Goal: Task Accomplishment & Management: Complete application form

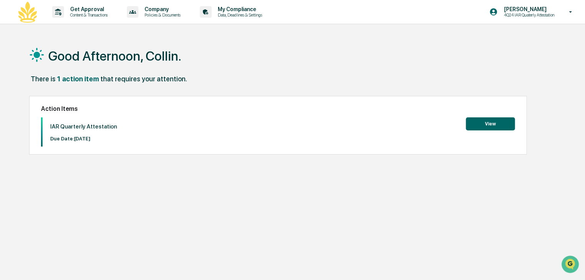
click at [494, 127] on button "View" at bounding box center [490, 123] width 49 height 13
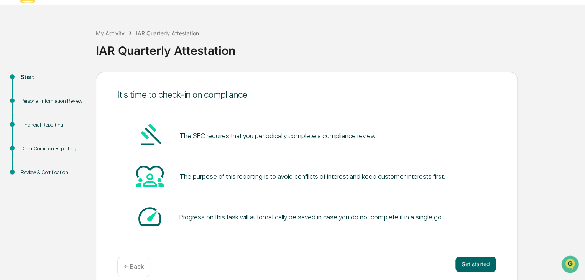
scroll to position [29, 0]
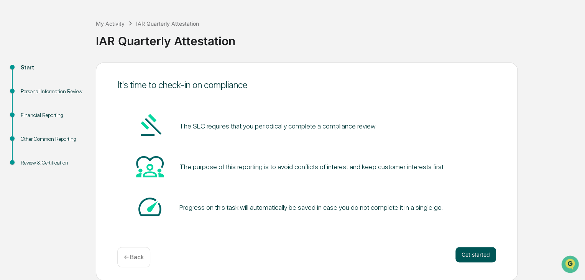
click at [477, 254] on button "Get started" at bounding box center [475, 254] width 41 height 15
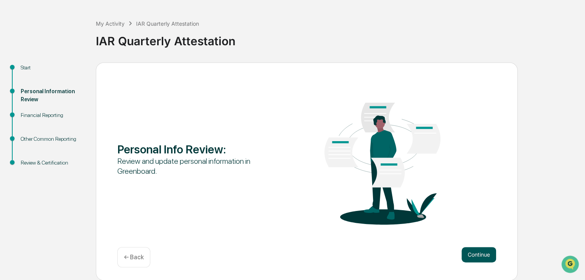
click at [481, 257] on button "Continue" at bounding box center [478, 254] width 34 height 15
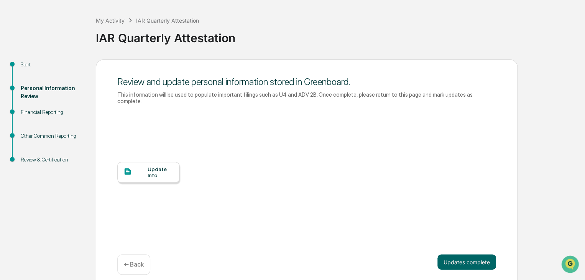
scroll to position [33, 0]
click at [161, 167] on div "Update Info" at bounding box center [161, 171] width 26 height 12
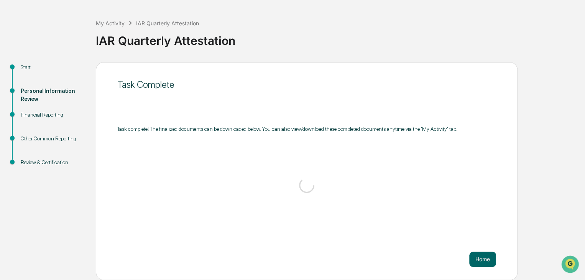
scroll to position [29, 0]
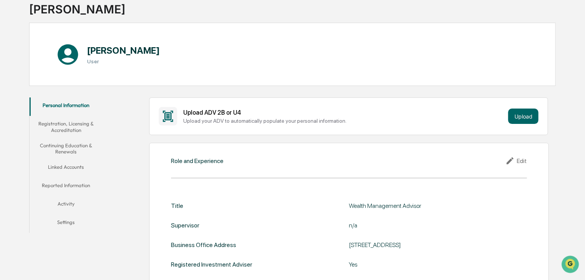
scroll to position [77, 0]
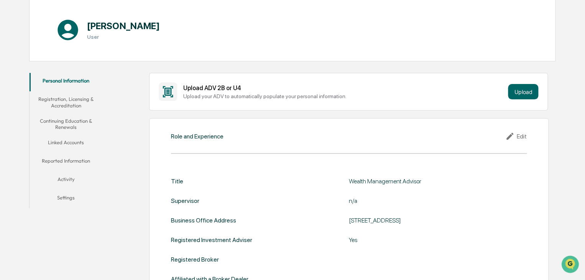
click at [77, 106] on button "Registration, Licensing & Accreditation" at bounding box center [66, 102] width 73 height 22
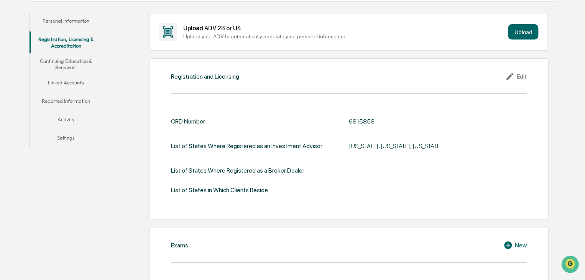
scroll to position [103, 0]
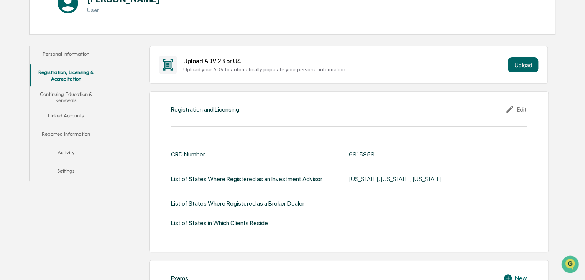
click at [81, 95] on button "Continuing Education & Renewals" at bounding box center [66, 97] width 73 height 22
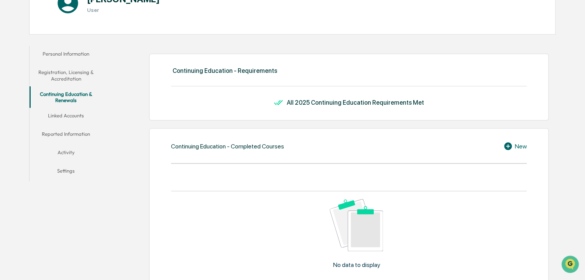
click at [73, 112] on button "Linked Accounts" at bounding box center [66, 117] width 73 height 18
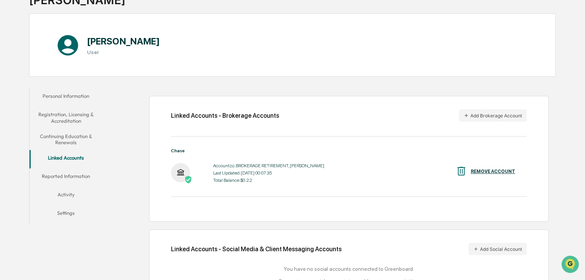
scroll to position [92, 0]
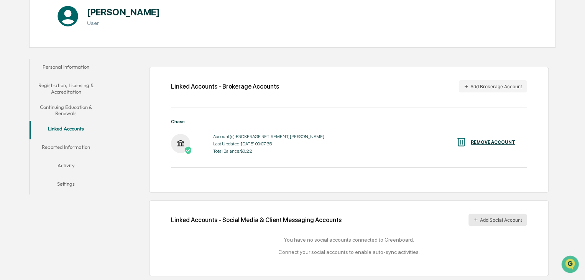
click at [492, 218] on button "Add Social Account" at bounding box center [497, 219] width 58 height 12
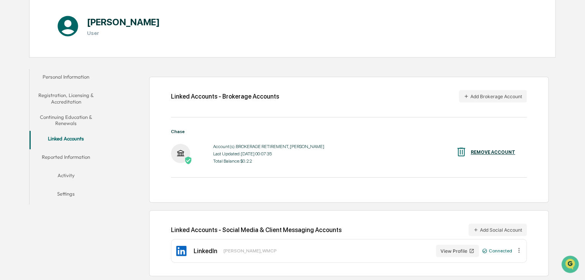
click at [87, 156] on button "Reported Information" at bounding box center [66, 158] width 73 height 18
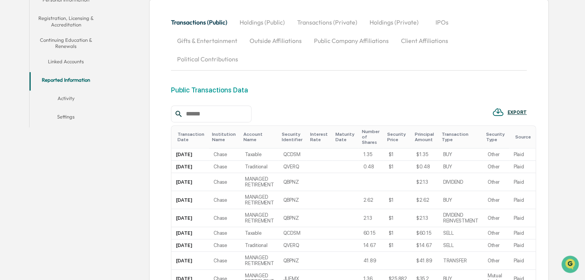
scroll to position [119, 0]
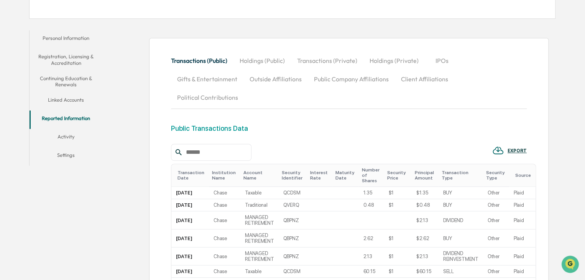
click at [64, 138] on button "Activity" at bounding box center [66, 138] width 73 height 18
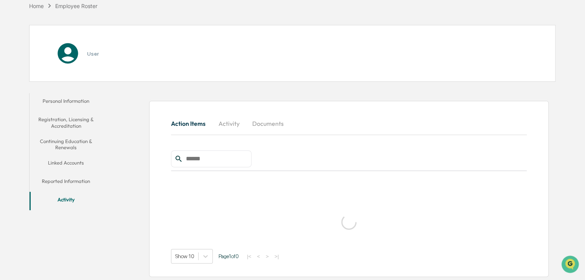
scroll to position [77, 0]
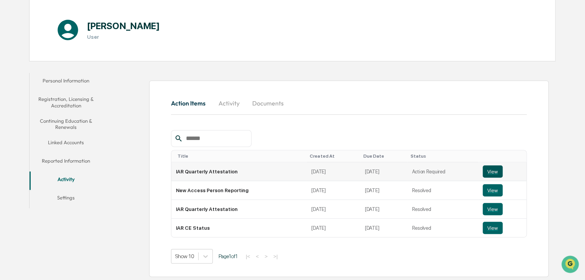
click at [489, 171] on button "View" at bounding box center [492, 171] width 20 height 12
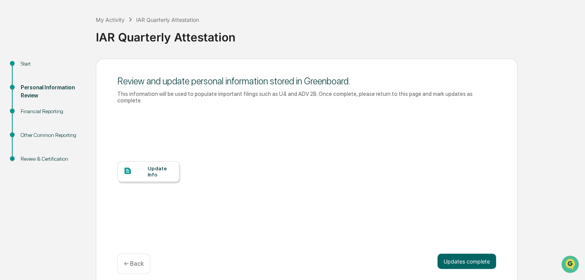
click at [51, 111] on div "Financial Reporting" at bounding box center [52, 111] width 63 height 8
click at [464, 257] on button "Updates complete" at bounding box center [466, 260] width 59 height 15
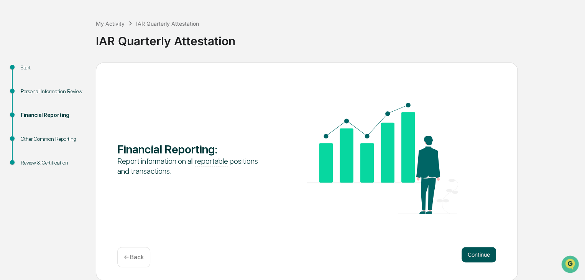
click at [472, 256] on button "Continue" at bounding box center [478, 254] width 34 height 15
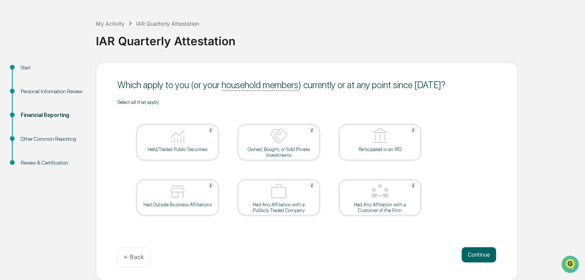
click at [160, 137] on div at bounding box center [177, 137] width 77 height 20
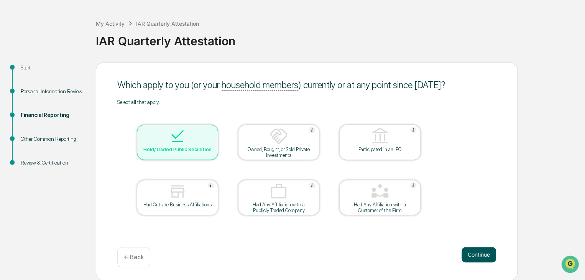
click at [471, 258] on button "Continue" at bounding box center [478, 254] width 34 height 15
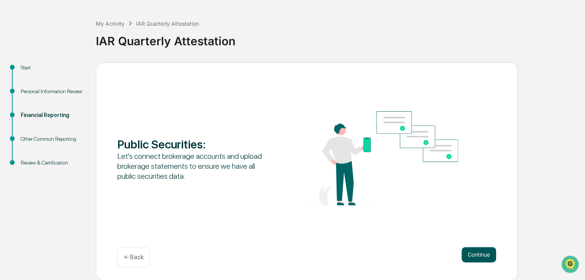
click at [475, 256] on button "Continue" at bounding box center [478, 254] width 34 height 15
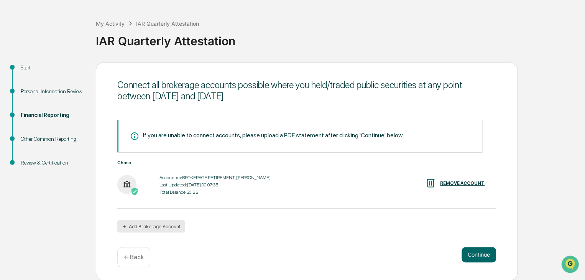
click at [155, 226] on button "Add Brokerage Account" at bounding box center [151, 226] width 68 height 12
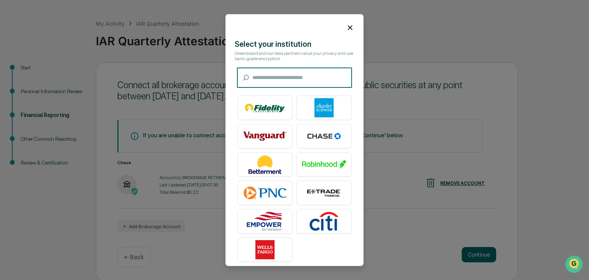
click at [267, 79] on input "text" at bounding box center [302, 77] width 100 height 20
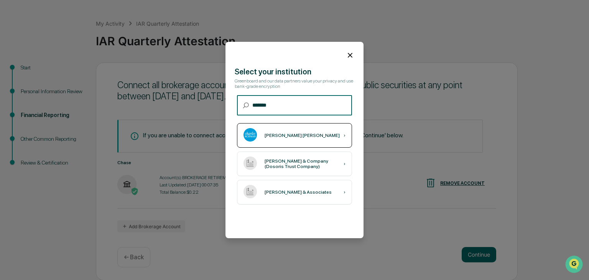
type input "*******"
click at [280, 136] on div "[PERSON_NAME] [PERSON_NAME]" at bounding box center [301, 135] width 75 height 5
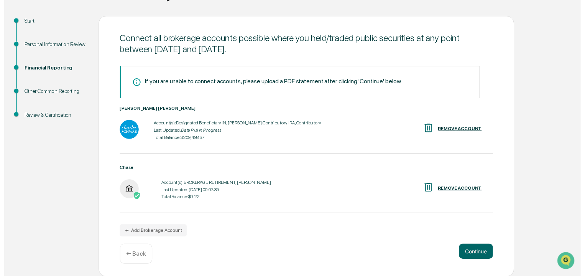
scroll to position [77, 0]
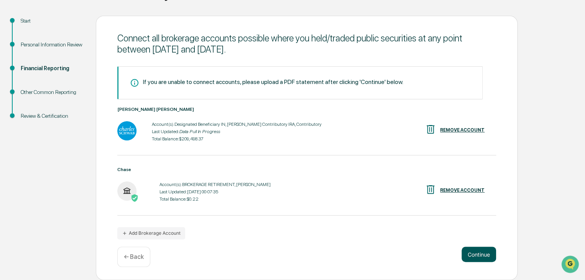
click at [471, 255] on button "Continue" at bounding box center [478, 253] width 34 height 15
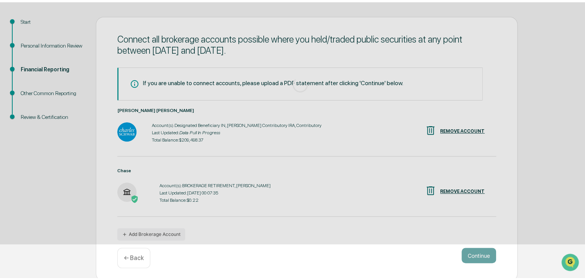
scroll to position [29, 0]
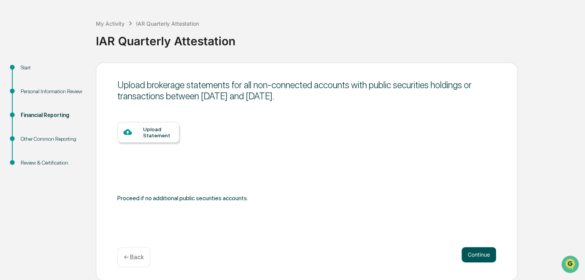
click at [477, 257] on button "Continue" at bounding box center [478, 254] width 34 height 15
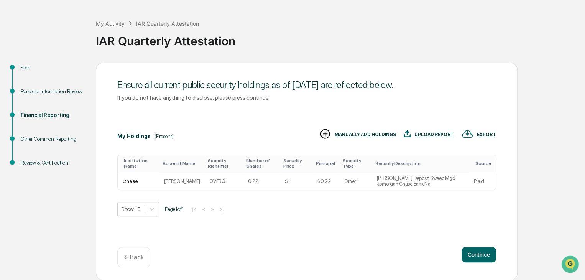
click at [477, 257] on button "Continue" at bounding box center [478, 254] width 34 height 15
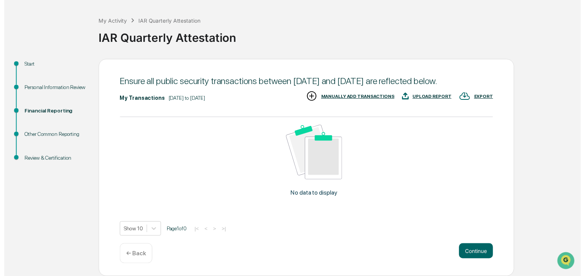
scroll to position [42, 0]
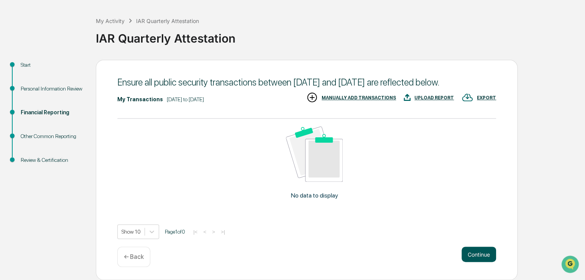
click at [471, 253] on button "Continue" at bounding box center [478, 253] width 34 height 15
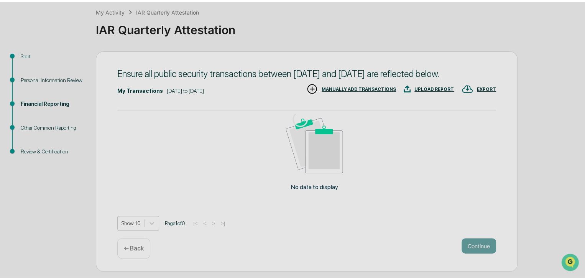
scroll to position [29, 0]
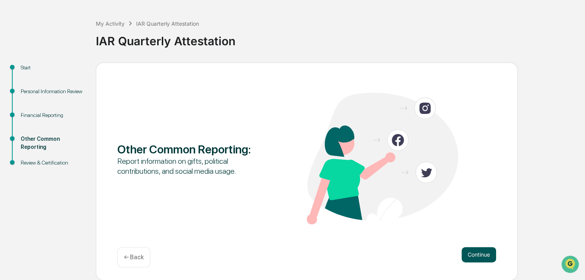
click at [481, 256] on button "Continue" at bounding box center [478, 254] width 34 height 15
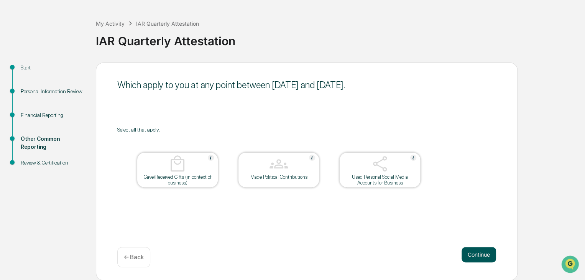
click at [468, 255] on button "Continue" at bounding box center [478, 254] width 34 height 15
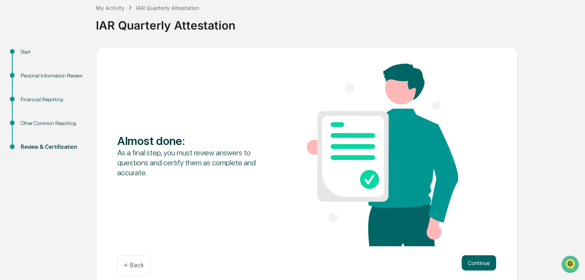
scroll to position [53, 0]
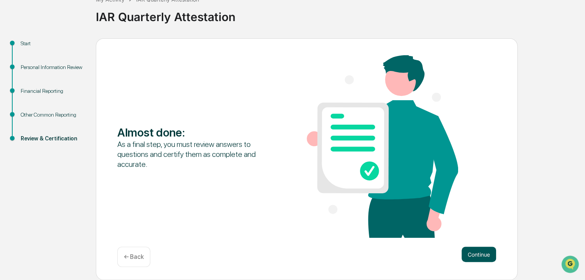
click at [477, 257] on button "Continue" at bounding box center [478, 253] width 34 height 15
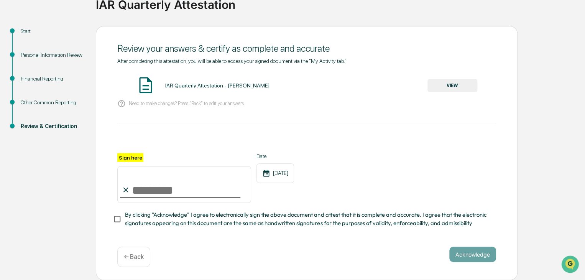
scroll to position [68, 0]
click at [167, 181] on input "Sign here" at bounding box center [184, 184] width 134 height 37
type input "**********"
click at [458, 253] on button "Acknowledge" at bounding box center [472, 253] width 47 height 15
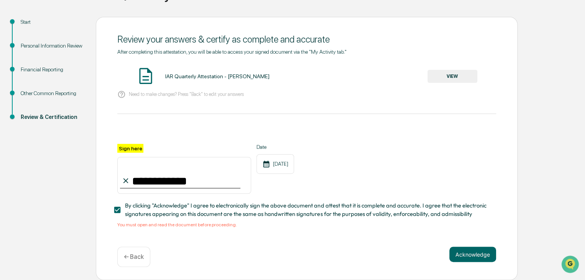
scroll to position [77, 0]
click at [458, 258] on button "Acknowledge" at bounding box center [472, 253] width 47 height 15
click at [474, 258] on button "Acknowledge" at bounding box center [472, 253] width 47 height 15
click at [130, 146] on label "Sign here" at bounding box center [130, 148] width 26 height 9
click at [130, 157] on input "**********" at bounding box center [184, 175] width 134 height 37
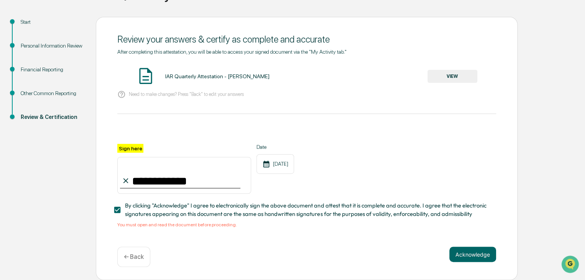
click at [176, 181] on input "**********" at bounding box center [184, 175] width 134 height 37
click at [268, 242] on div "**********" at bounding box center [307, 148] width 422 height 263
click at [449, 75] on button "VIEW" at bounding box center [452, 76] width 50 height 13
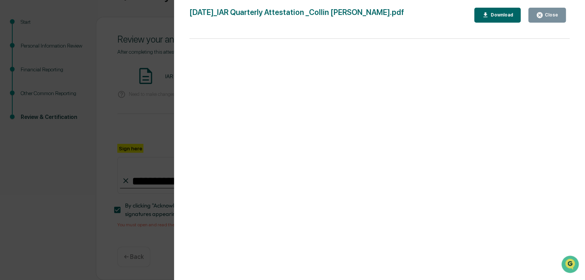
click at [542, 16] on icon "button" at bounding box center [539, 14] width 7 height 7
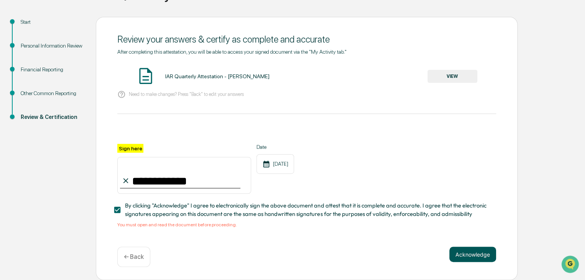
click at [476, 255] on button "Acknowledge" at bounding box center [472, 253] width 47 height 15
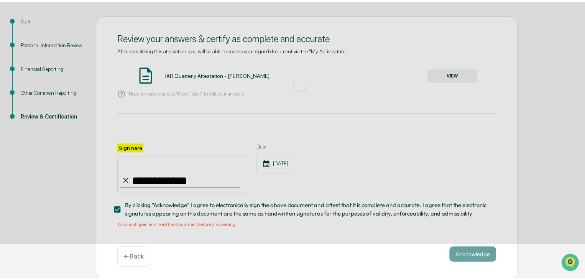
scroll to position [29, 0]
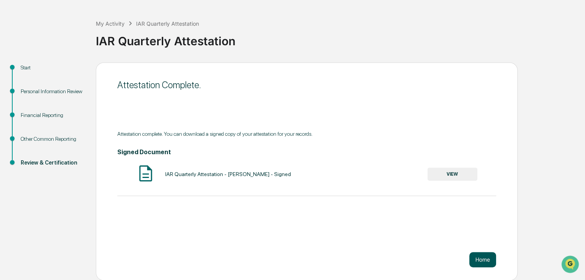
click at [474, 262] on button "Home" at bounding box center [482, 259] width 27 height 15
